Goal: Leave review/rating: Leave review/rating

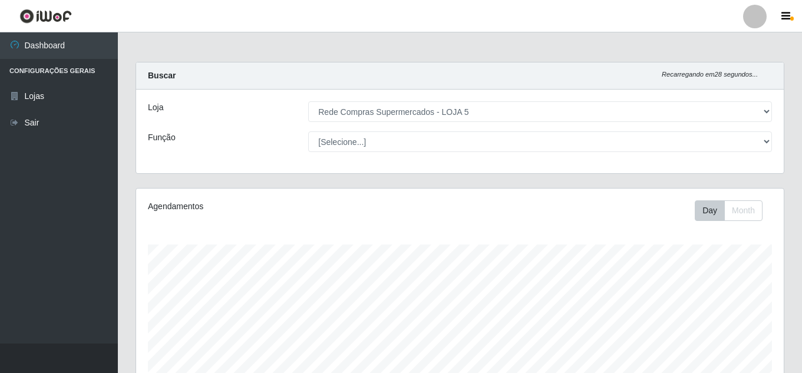
select select "397"
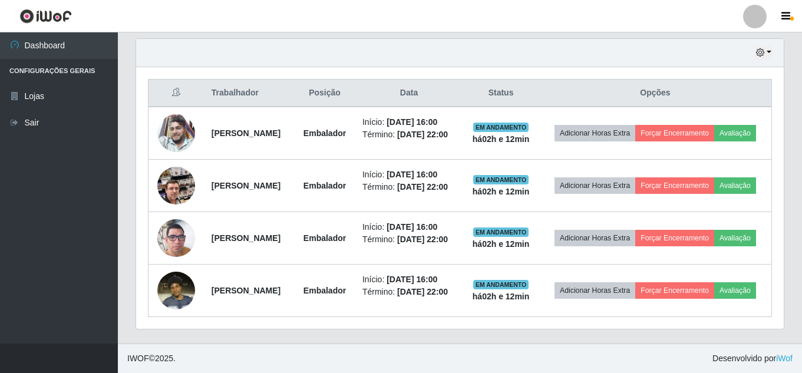
scroll to position [244, 647]
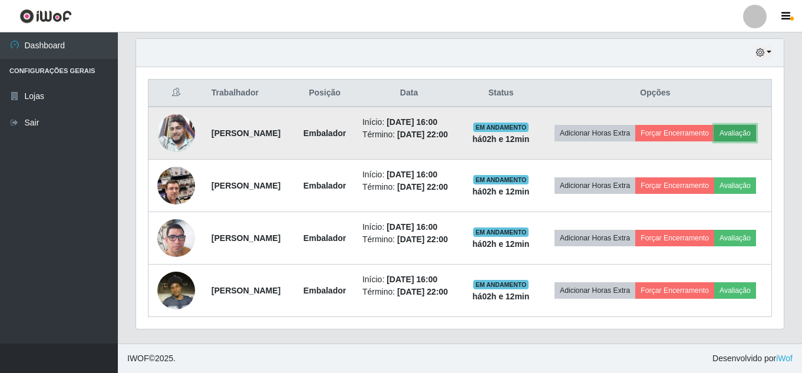
click at [714, 125] on button "Avaliação" at bounding box center [735, 133] width 42 height 16
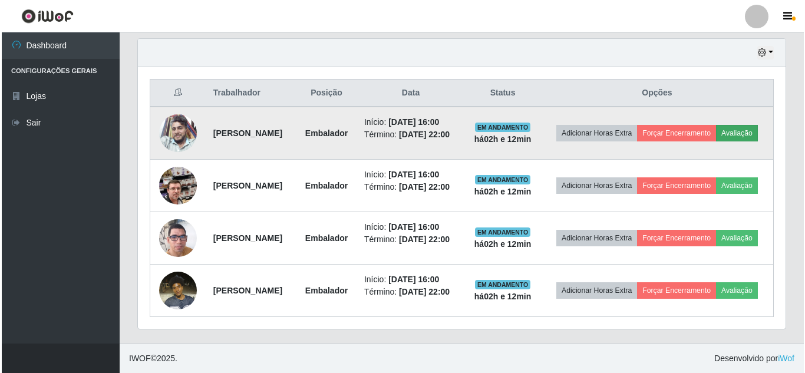
scroll to position [244, 642]
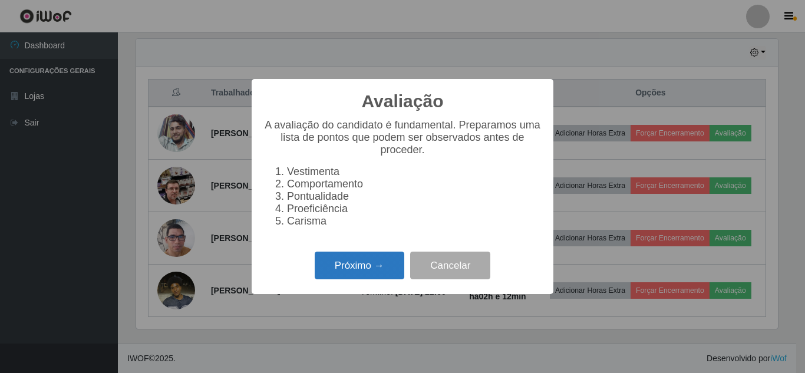
click at [347, 279] on button "Próximo →" at bounding box center [360, 266] width 90 height 28
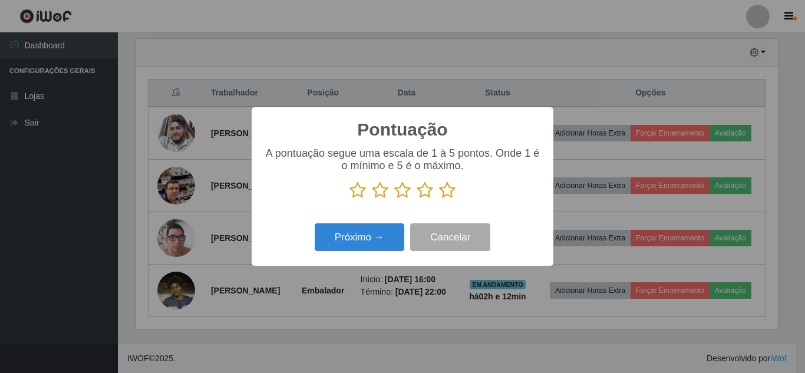
click at [446, 194] on icon at bounding box center [447, 190] width 16 height 18
click at [439, 199] on input "radio" at bounding box center [439, 199] width 0 height 0
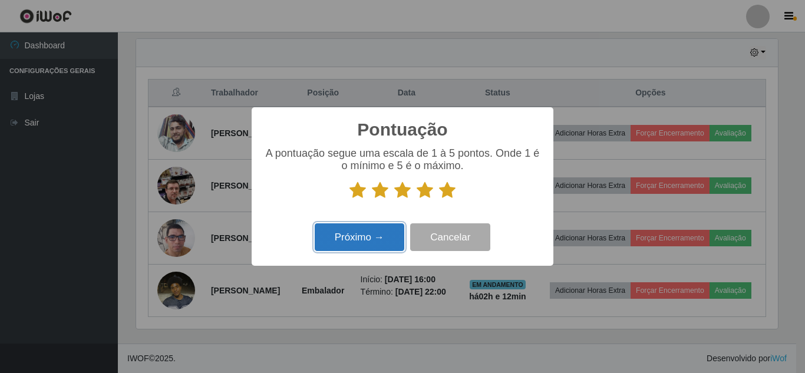
click at [375, 233] on button "Próximo →" at bounding box center [360, 237] width 90 height 28
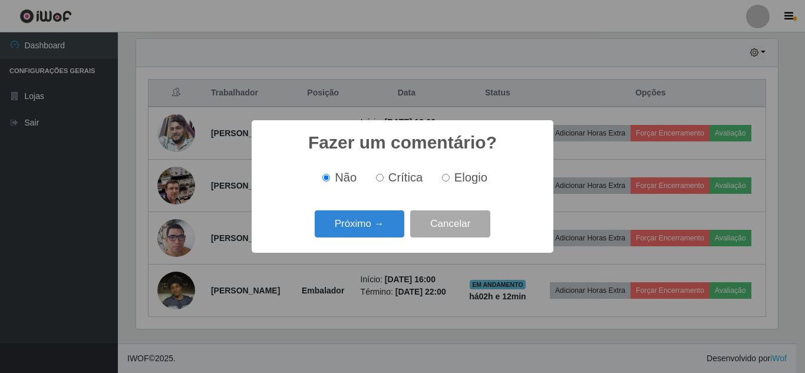
click at [375, 233] on button "Próximo →" at bounding box center [360, 224] width 90 height 28
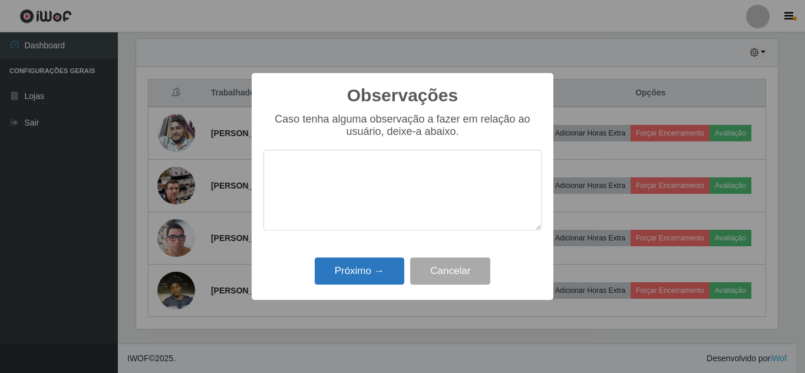
drag, startPoint x: 372, startPoint y: 292, endPoint x: 383, endPoint y: 276, distance: 19.5
click at [375, 288] on div "Observações × Caso tenha alguma observação a fazer em relação ao usuário, deixe…" at bounding box center [403, 186] width 302 height 227
drag, startPoint x: 378, startPoint y: 272, endPoint x: 385, endPoint y: 270, distance: 7.3
click at [378, 272] on button "Próximo →" at bounding box center [360, 271] width 90 height 28
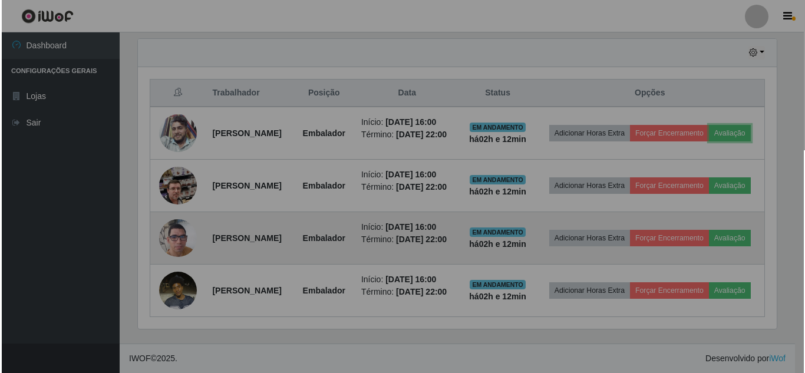
scroll to position [244, 647]
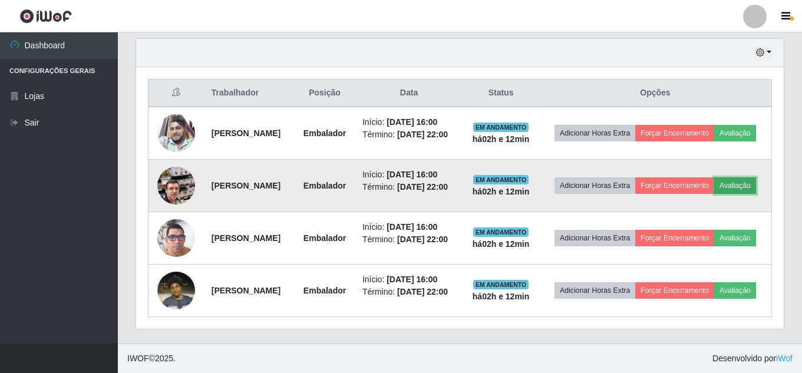
click at [714, 194] on button "Avaliação" at bounding box center [735, 185] width 42 height 16
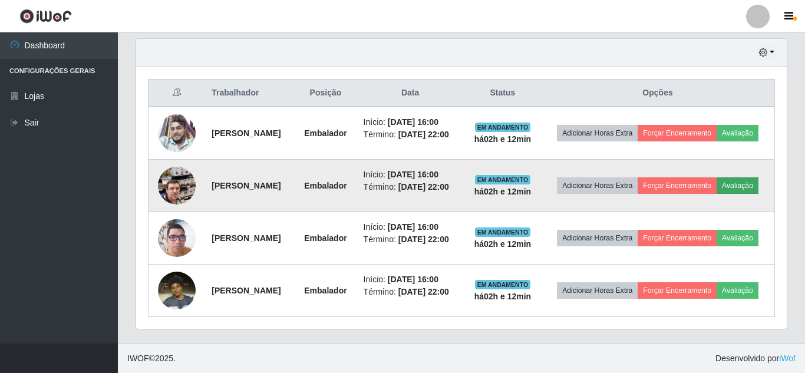
scroll to position [244, 642]
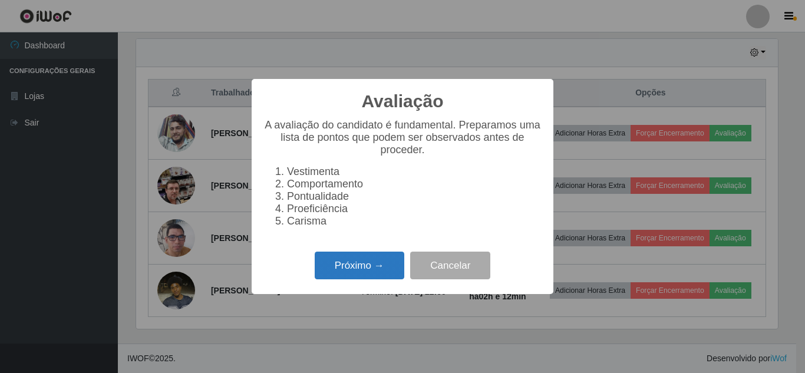
click at [376, 276] on button "Próximo →" at bounding box center [360, 266] width 90 height 28
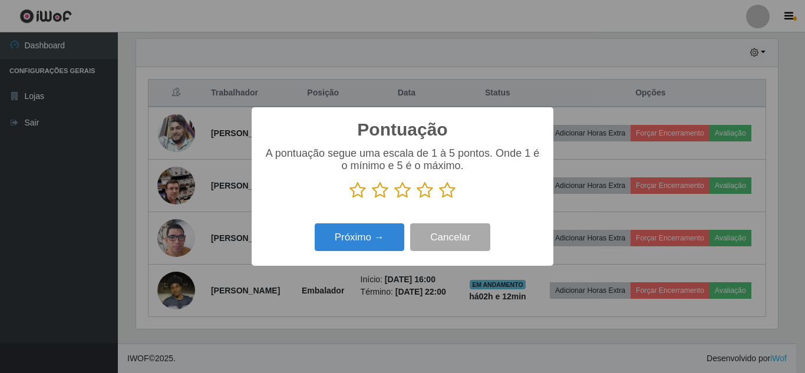
scroll to position [588896, 588499]
click at [447, 194] on icon at bounding box center [447, 190] width 16 height 18
click at [439, 199] on input "radio" at bounding box center [439, 199] width 0 height 0
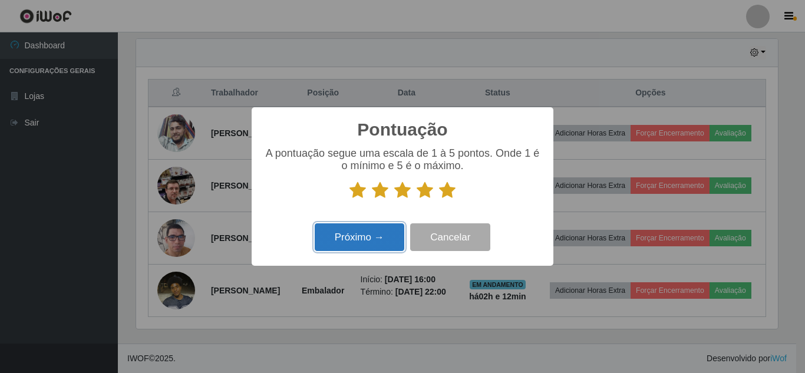
click at [374, 228] on button "Próximo →" at bounding box center [360, 237] width 90 height 28
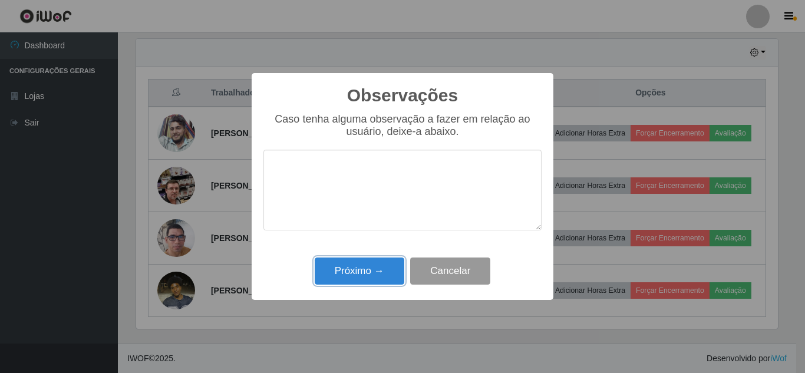
drag, startPoint x: 371, startPoint y: 274, endPoint x: 426, endPoint y: 265, distance: 55.5
click at [373, 274] on button "Próximo →" at bounding box center [360, 271] width 90 height 28
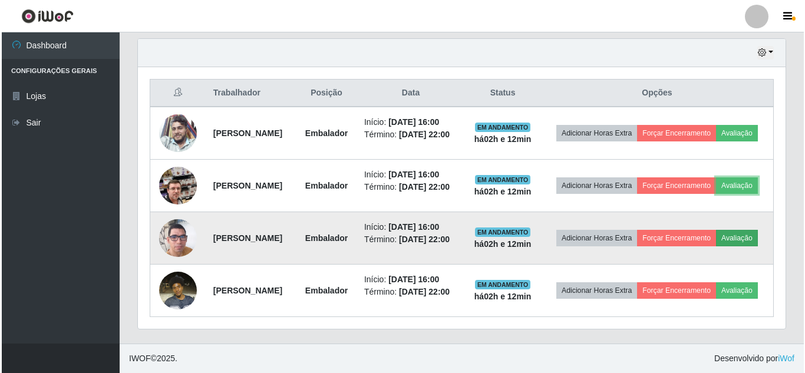
scroll to position [494, 0]
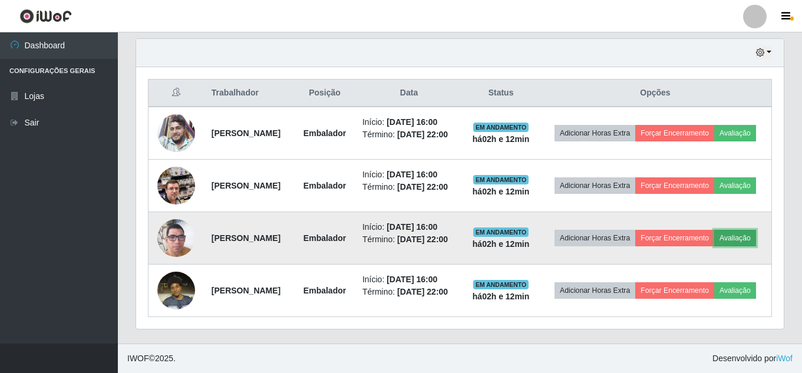
click at [714, 230] on button "Avaliação" at bounding box center [735, 238] width 42 height 16
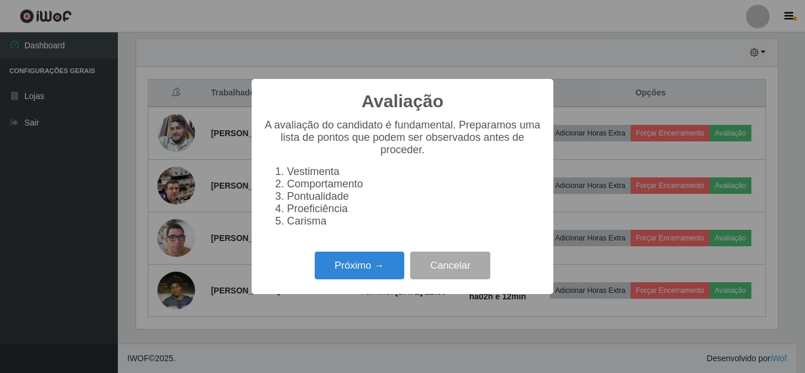
scroll to position [244, 642]
click at [337, 277] on button "Próximo →" at bounding box center [360, 266] width 90 height 28
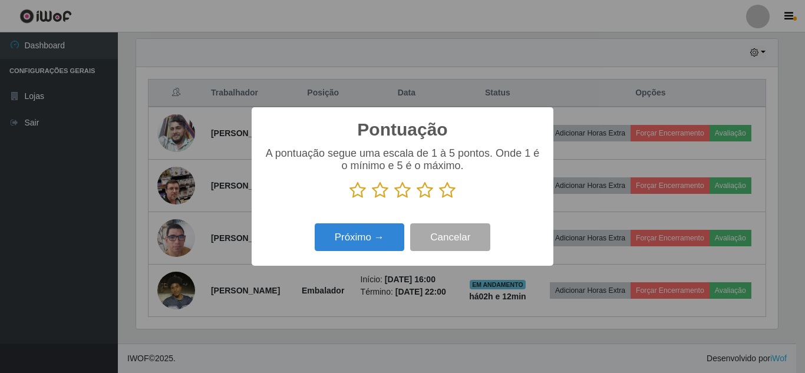
drag, startPoint x: 450, startPoint y: 193, endPoint x: 403, endPoint y: 222, distance: 55.0
click at [448, 194] on icon at bounding box center [447, 190] width 16 height 18
click at [439, 199] on input "radio" at bounding box center [439, 199] width 0 height 0
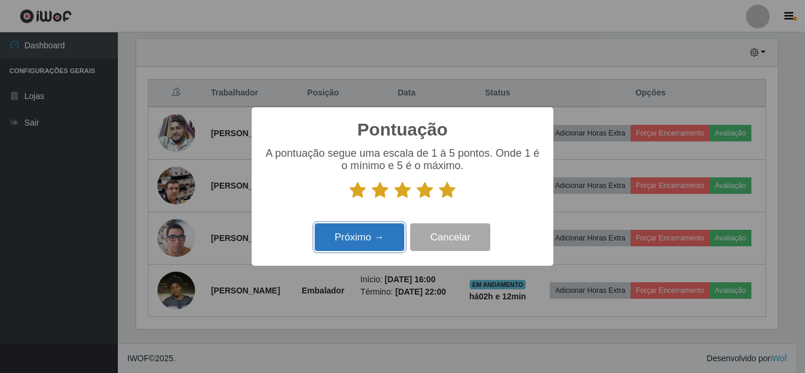
click at [378, 240] on button "Próximo →" at bounding box center [360, 237] width 90 height 28
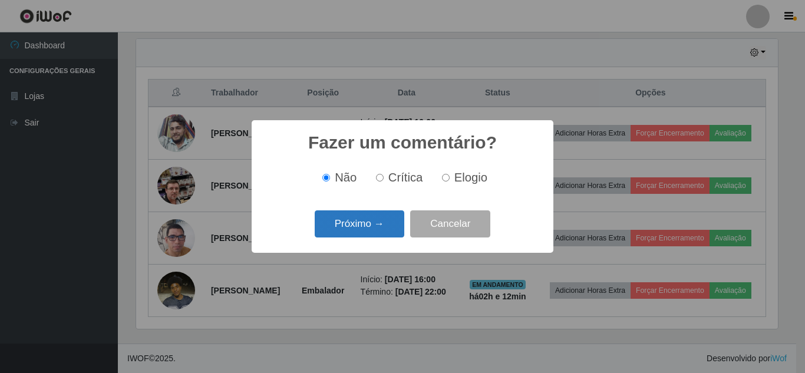
click at [379, 230] on button "Próximo →" at bounding box center [360, 224] width 90 height 28
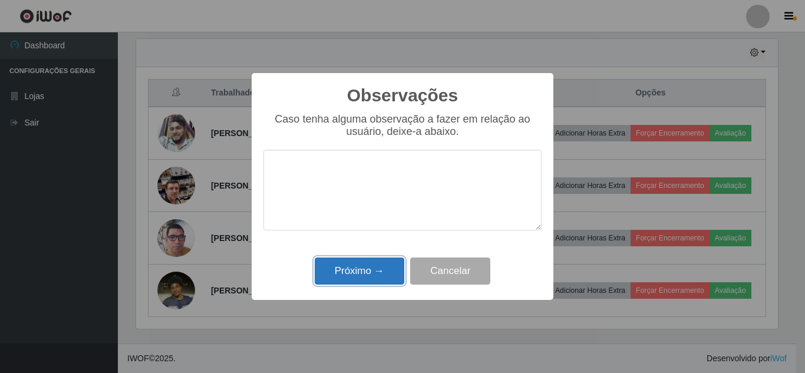
drag, startPoint x: 375, startPoint y: 267, endPoint x: 399, endPoint y: 267, distance: 23.6
click at [378, 267] on button "Próximo →" at bounding box center [360, 271] width 90 height 28
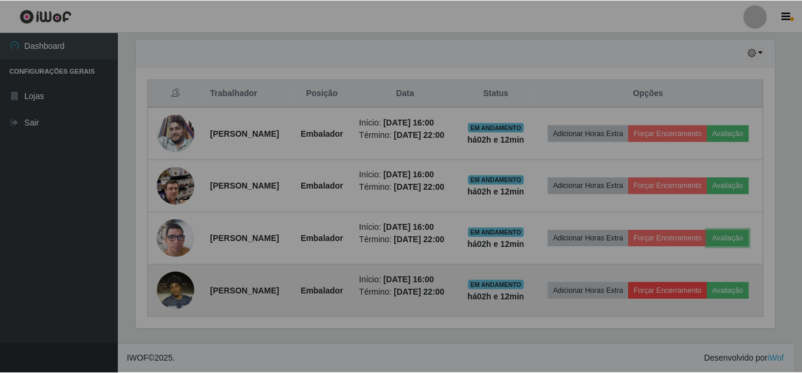
scroll to position [244, 647]
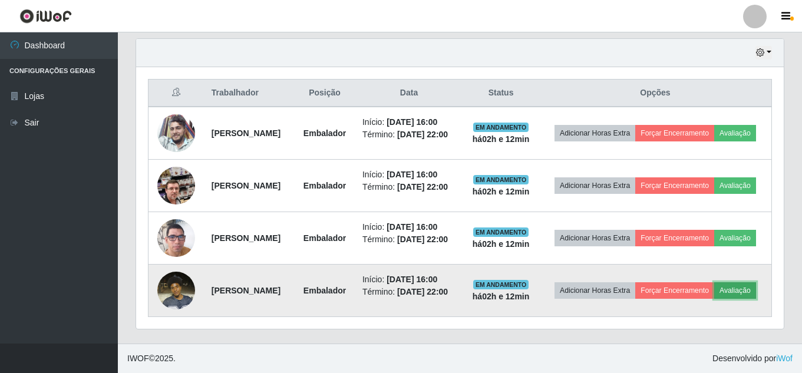
click at [714, 282] on button "Avaliação" at bounding box center [735, 290] width 42 height 16
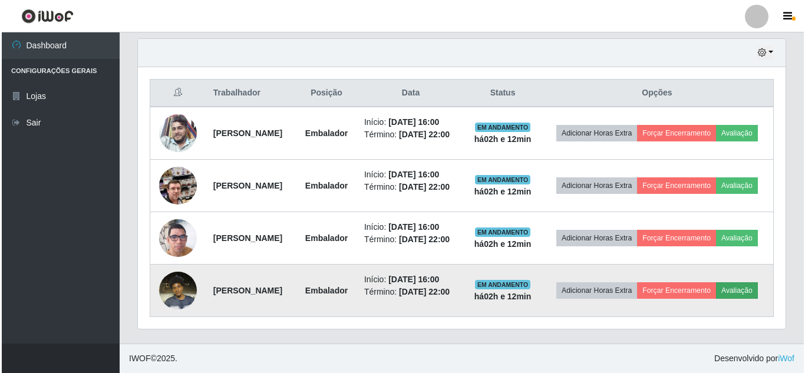
scroll to position [244, 642]
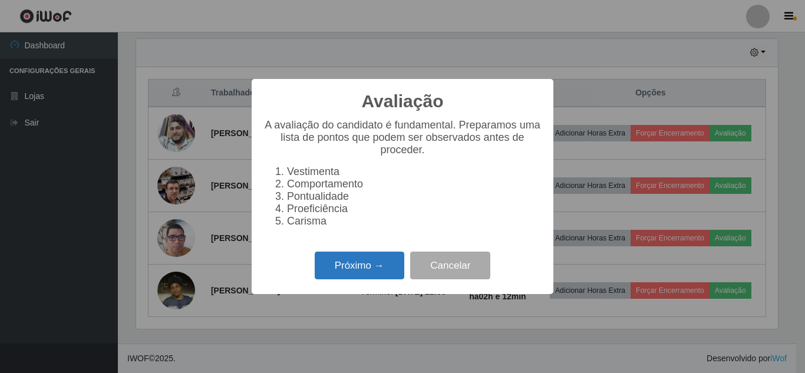
click at [382, 273] on button "Próximo →" at bounding box center [360, 266] width 90 height 28
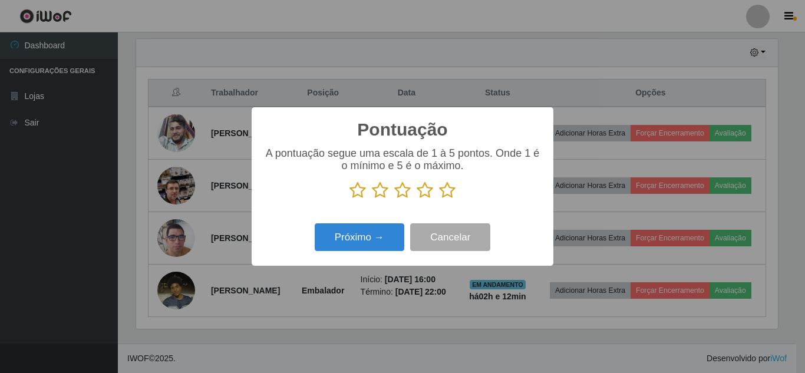
click at [455, 194] on p at bounding box center [402, 190] width 278 height 18
click at [447, 194] on icon at bounding box center [447, 190] width 16 height 18
click at [439, 199] on input "radio" at bounding box center [439, 199] width 0 height 0
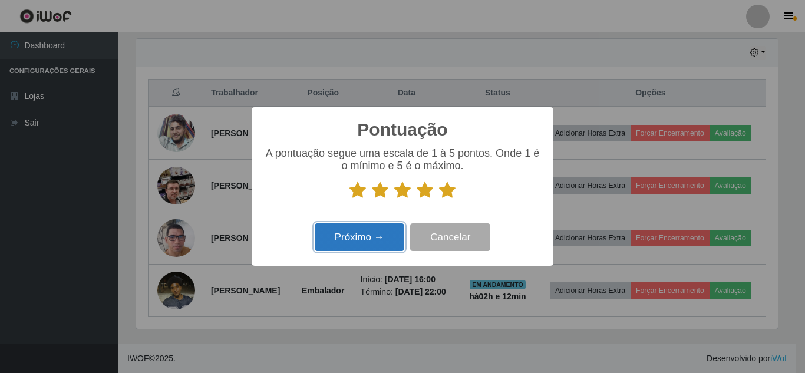
click at [378, 229] on button "Próximo →" at bounding box center [360, 237] width 90 height 28
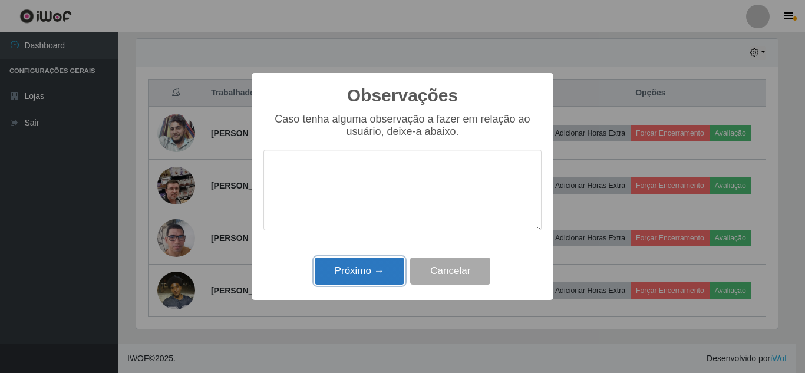
click at [376, 266] on button "Próximo →" at bounding box center [360, 271] width 90 height 28
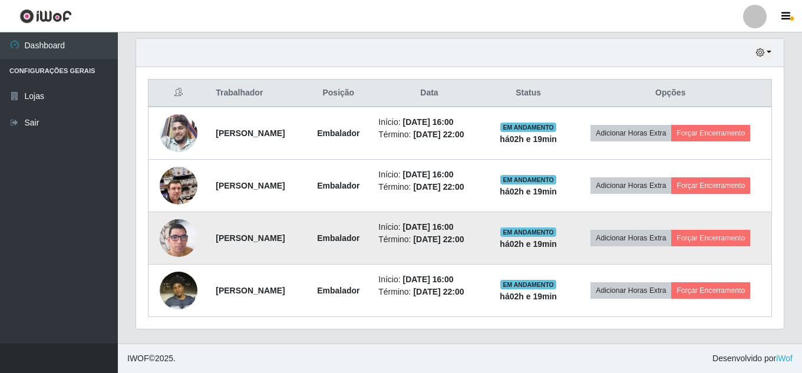
scroll to position [445, 0]
